Goal: Task Accomplishment & Management: Manage account settings

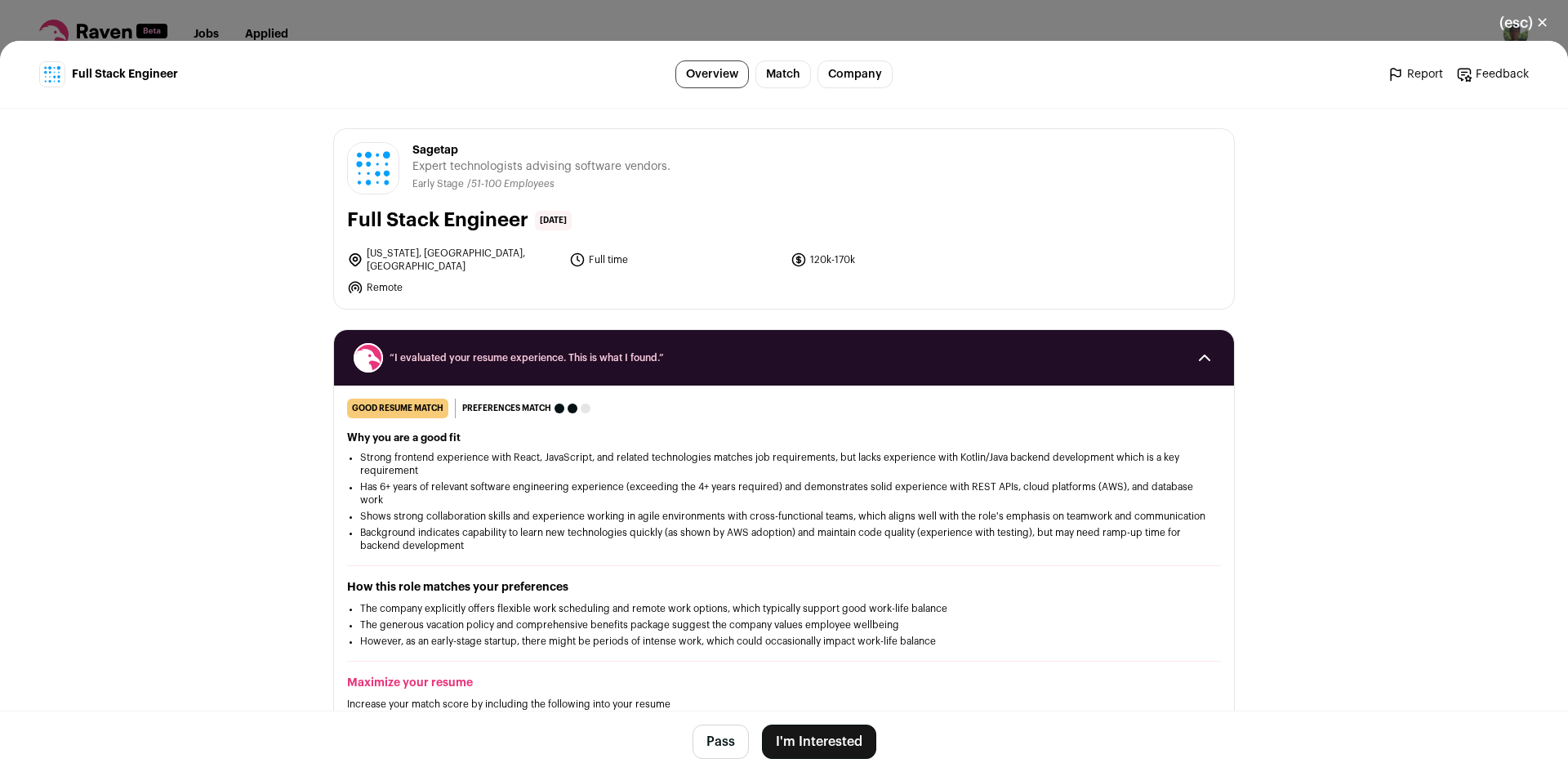
click at [437, 151] on span "Sagetap" at bounding box center [541, 150] width 258 height 16
copy span "Sagetap"
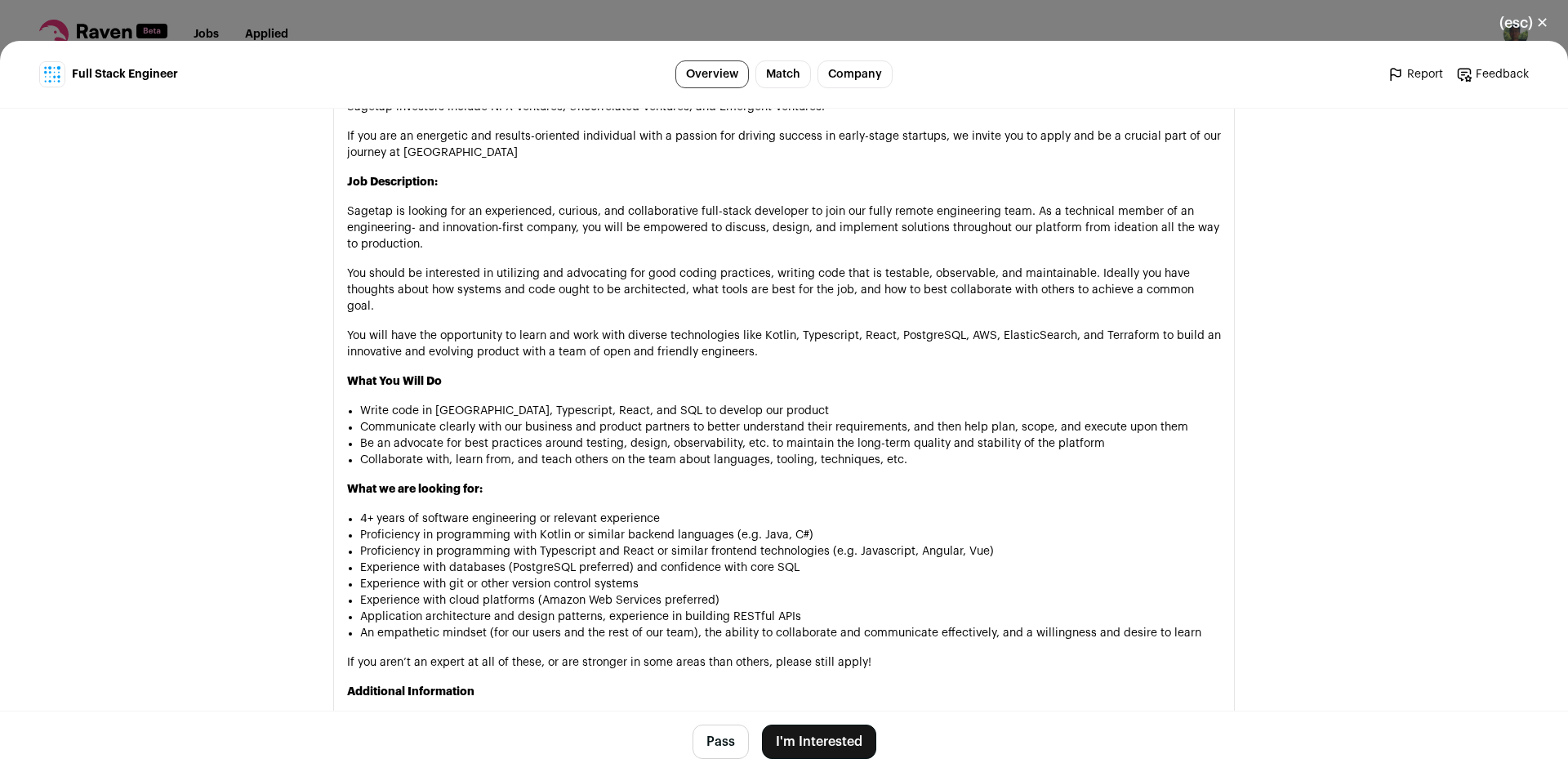
scroll to position [927, 0]
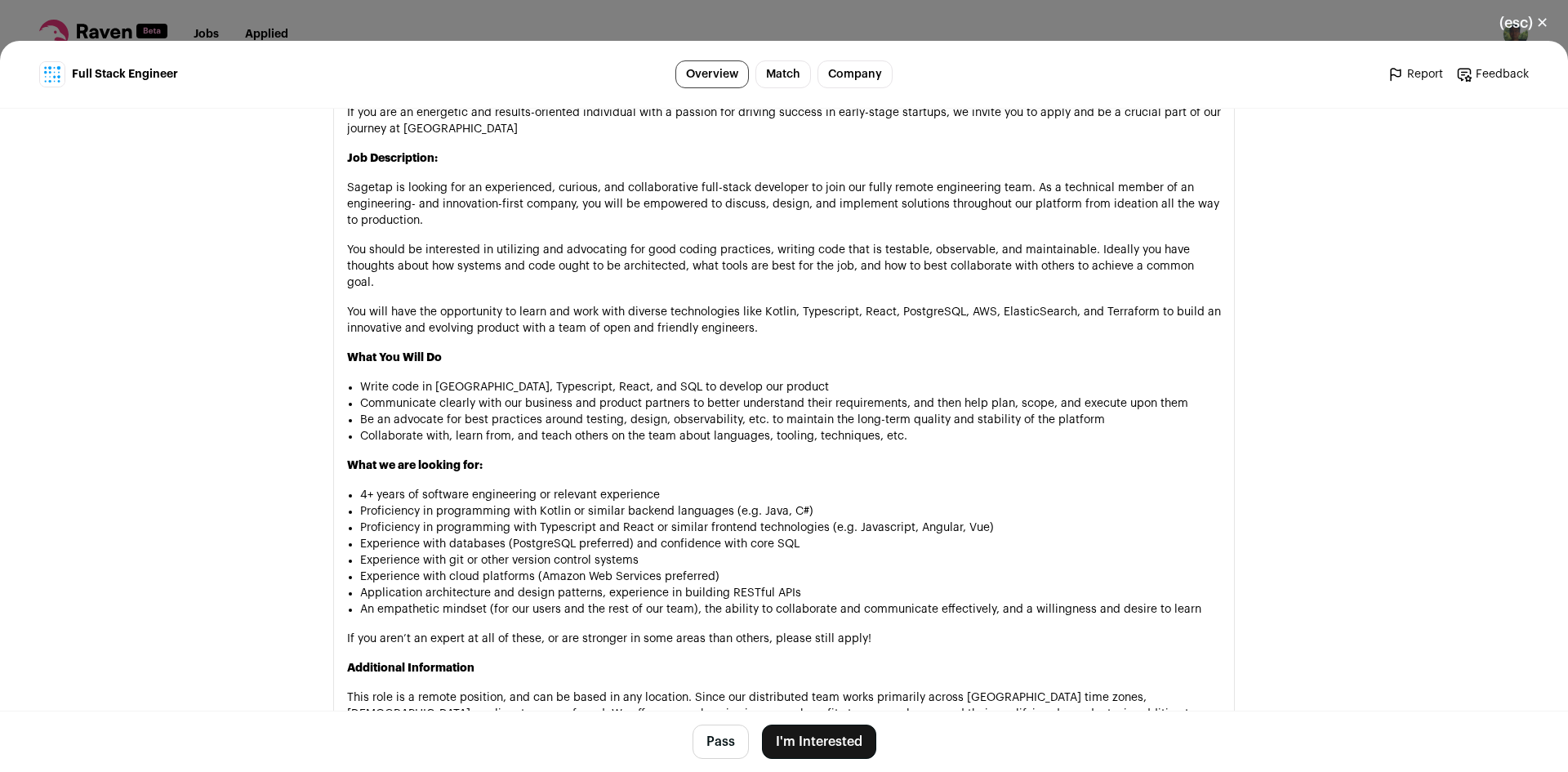
click at [1531, 31] on button "(esc) ✕" at bounding box center [1523, 23] width 88 height 36
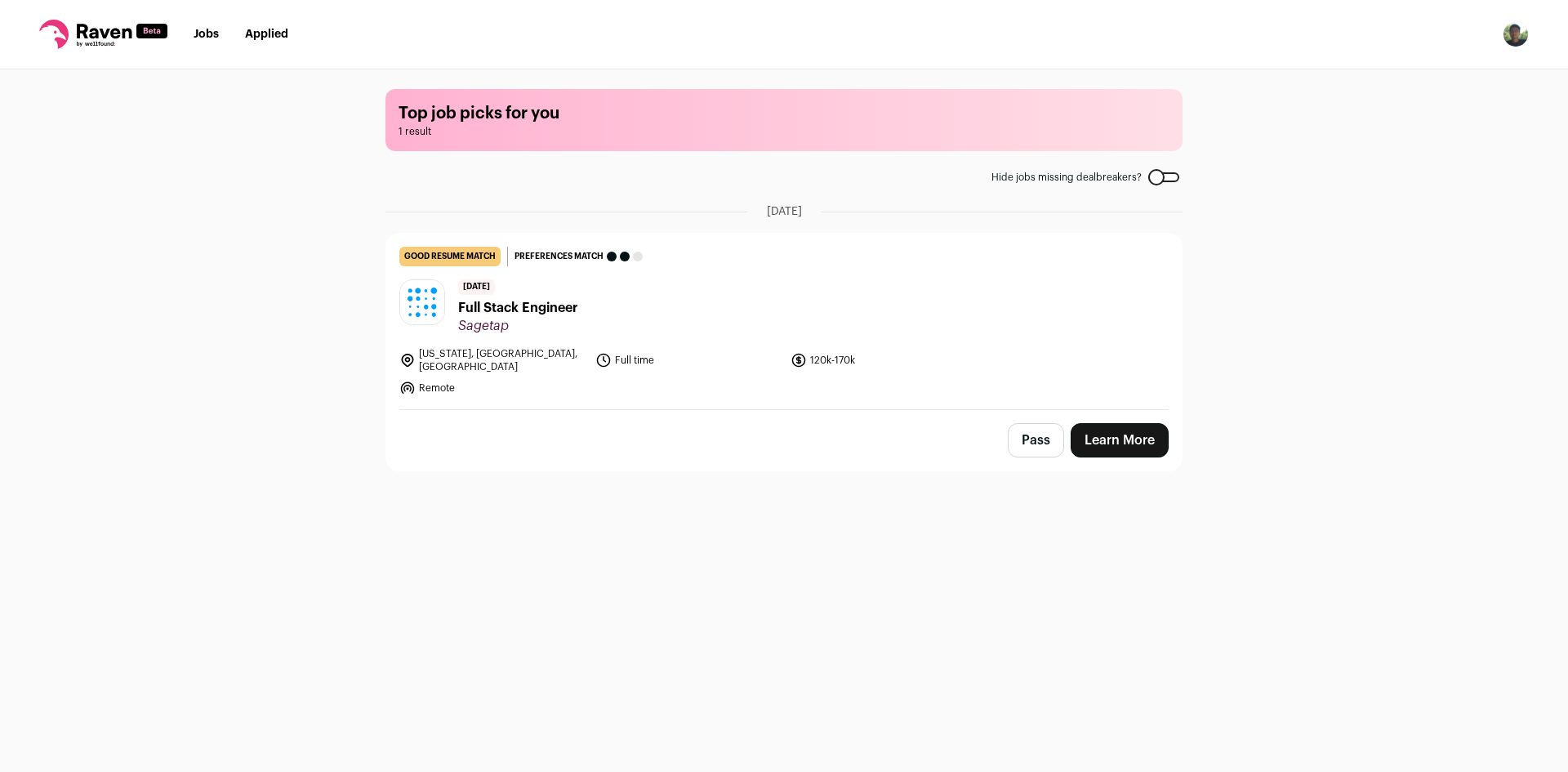
click at [1039, 431] on button "Pass" at bounding box center [1036, 441] width 56 height 34
